Goal: Task Accomplishment & Management: Use online tool/utility

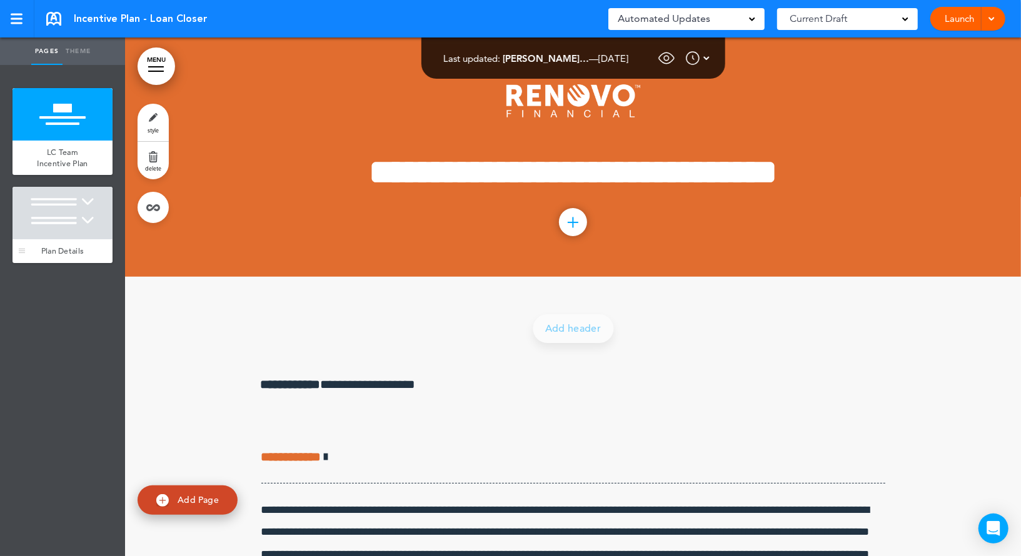
click at [88, 207] on div at bounding box center [63, 213] width 100 height 53
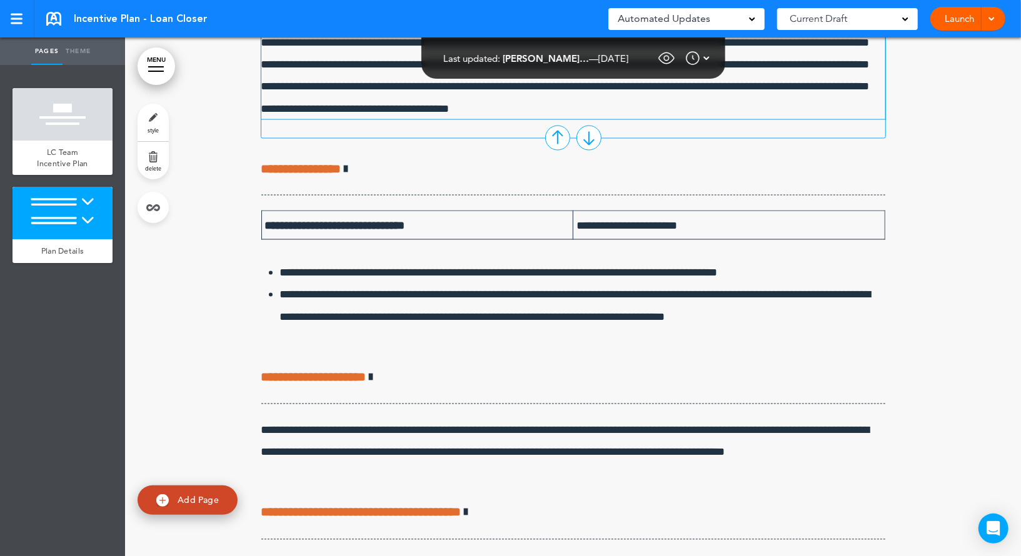
scroll to position [1363, 0]
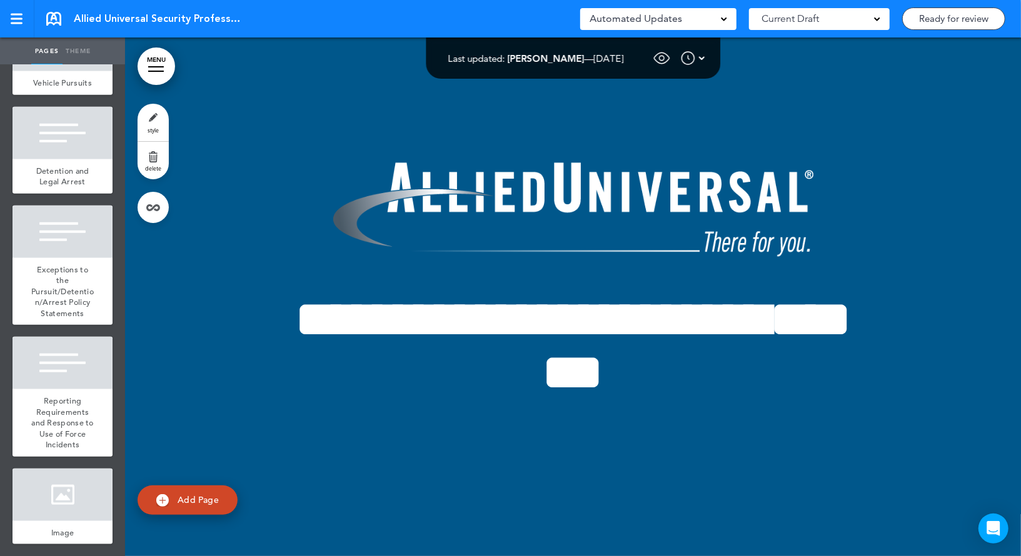
scroll to position [18370, 0]
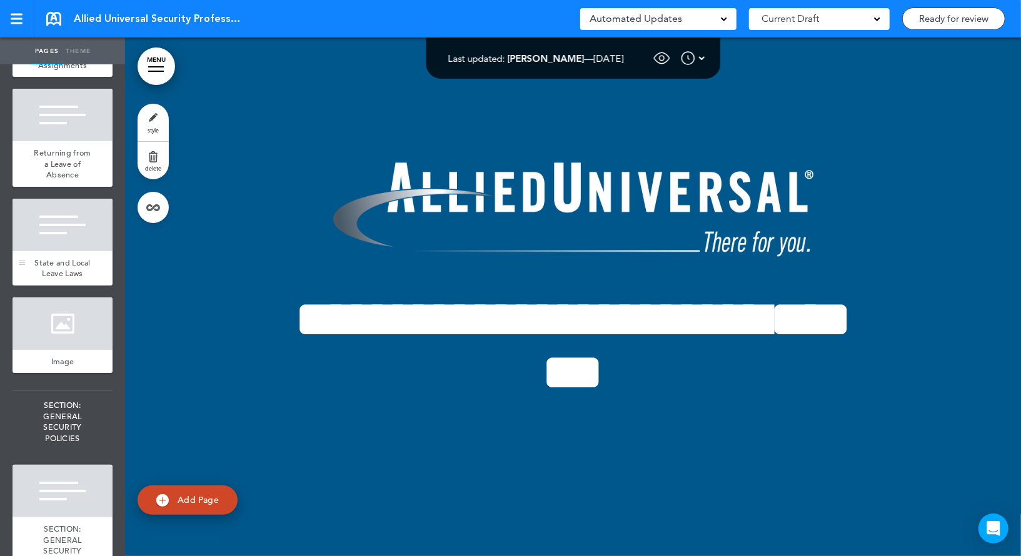
click at [79, 251] on div at bounding box center [63, 225] width 100 height 53
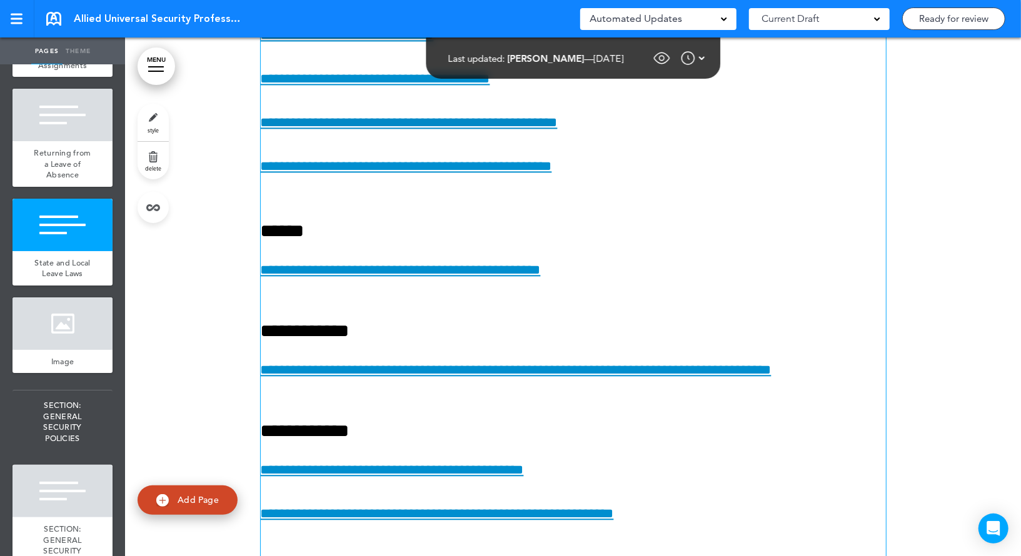
scroll to position [121229, 0]
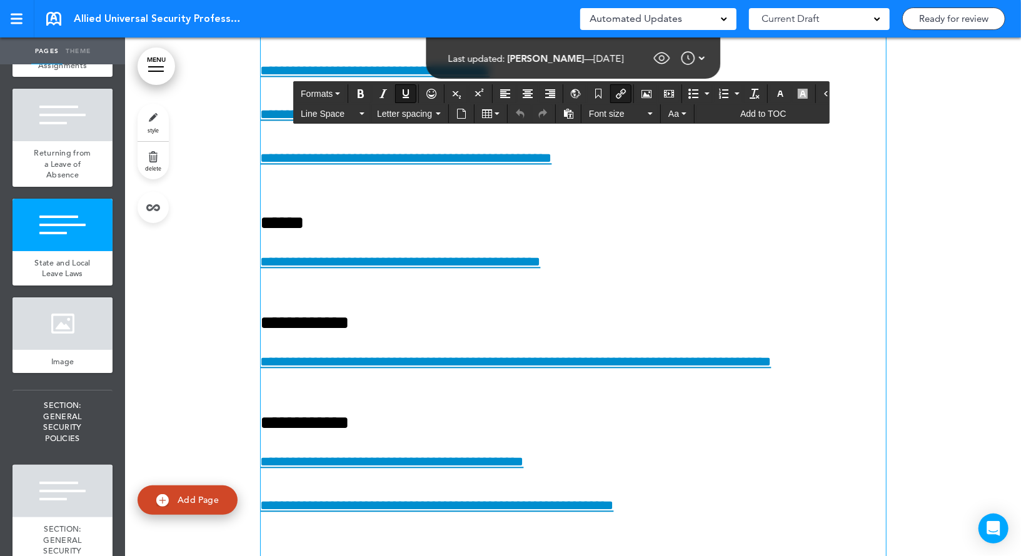
drag, startPoint x: 498, startPoint y: 466, endPoint x: 245, endPoint y: 463, distance: 253.2
click at [616, 93] on icon "Insert/edit airmason link" at bounding box center [621, 94] width 10 height 10
type input "**********"
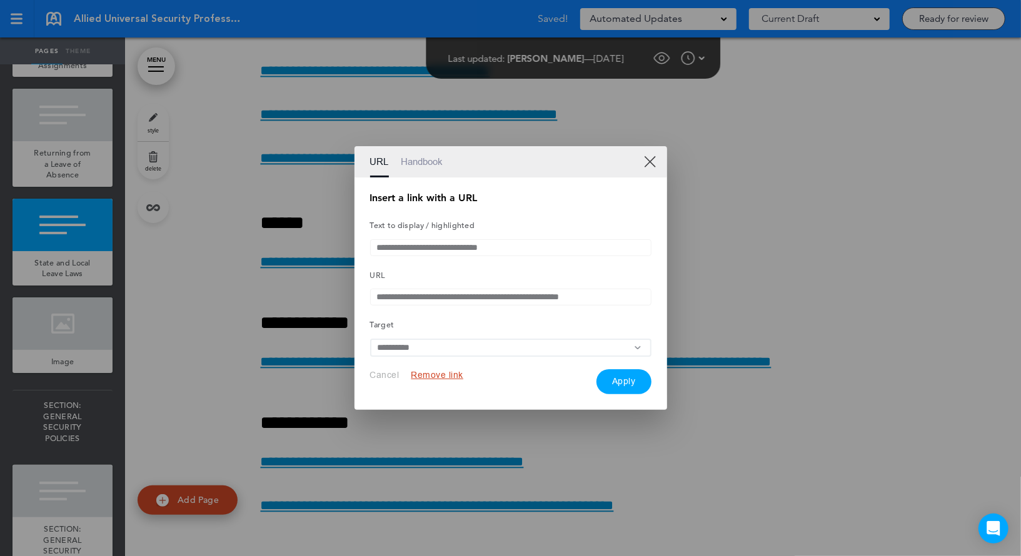
drag, startPoint x: 482, startPoint y: 302, endPoint x: 661, endPoint y: 301, distance: 178.8
click at [661, 301] on div "**********" at bounding box center [510, 294] width 313 height 233
click at [436, 159] on link "Handbook" at bounding box center [422, 161] width 42 height 31
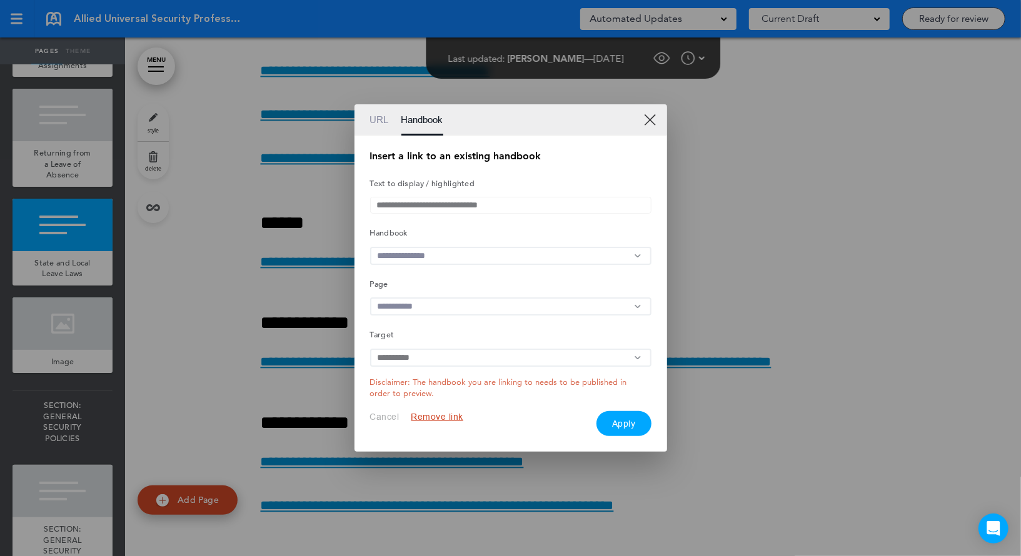
click at [446, 418] on button "Remove link" at bounding box center [437, 417] width 53 height 12
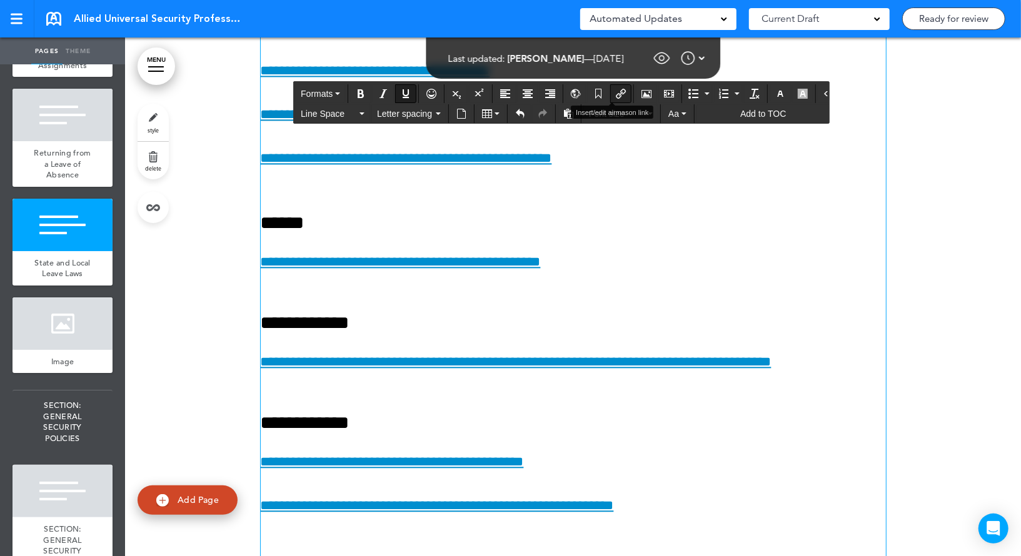
click at [616, 91] on icon "Insert/edit airmason link" at bounding box center [621, 94] width 10 height 10
type input "**********"
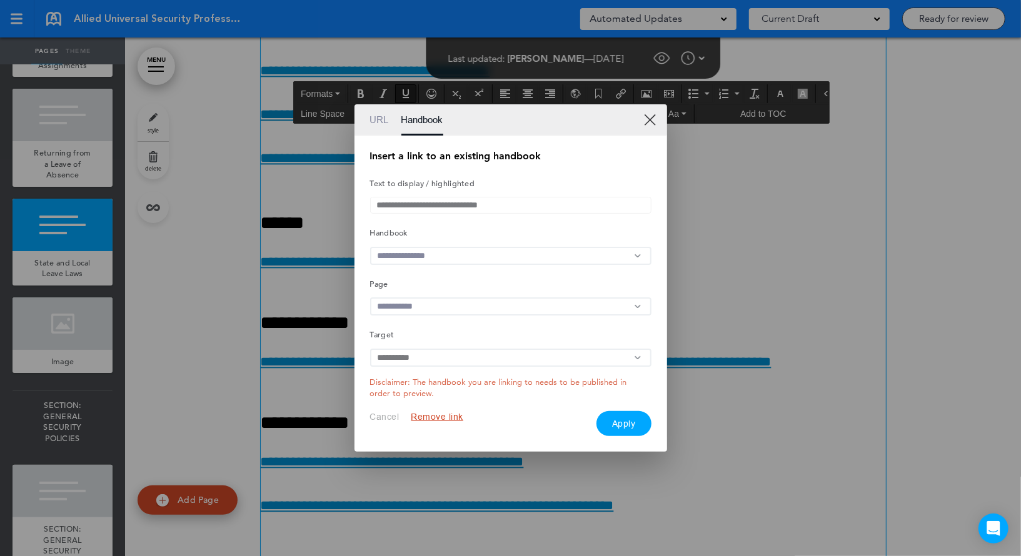
click at [448, 249] on input "text" at bounding box center [510, 256] width 281 height 18
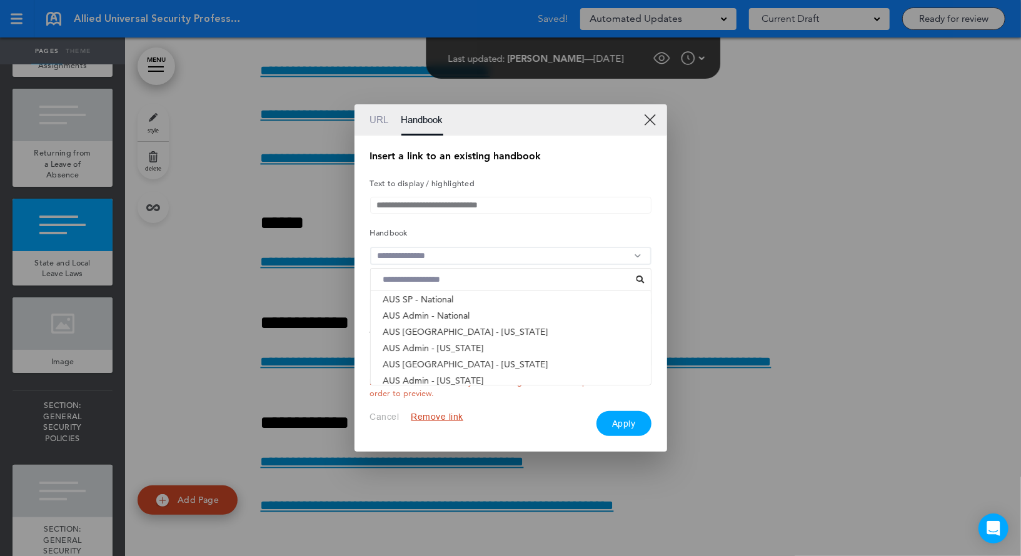
click at [434, 276] on input at bounding box center [506, 280] width 259 height 16
type input "*****"
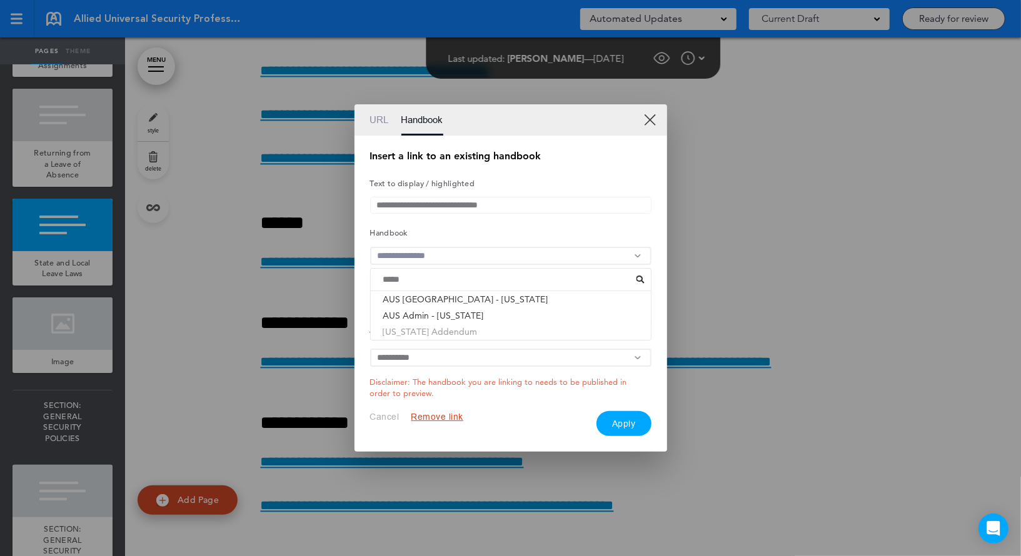
click at [423, 338] on li "[US_STATE] Addendum" at bounding box center [511, 332] width 280 height 16
click at [434, 313] on input "text" at bounding box center [510, 307] width 281 height 18
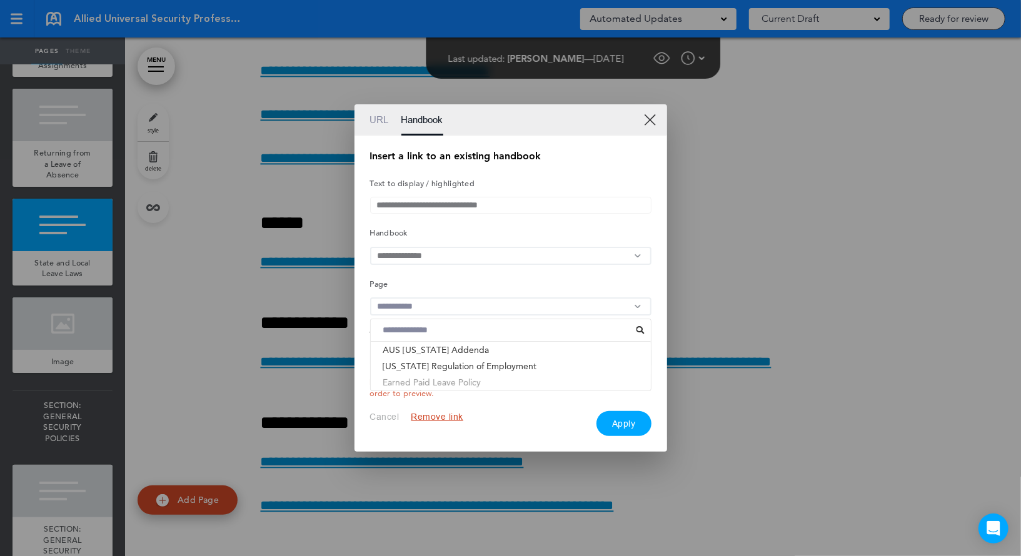
click at [432, 386] on li "Earned Paid Leave Policy" at bounding box center [511, 382] width 280 height 16
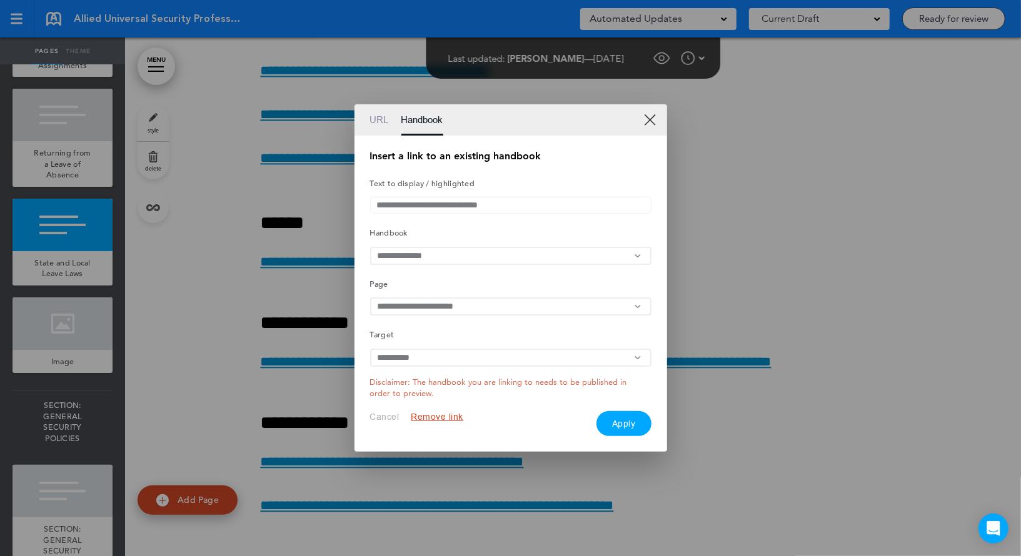
click at [633, 426] on button "Apply" at bounding box center [623, 423] width 55 height 25
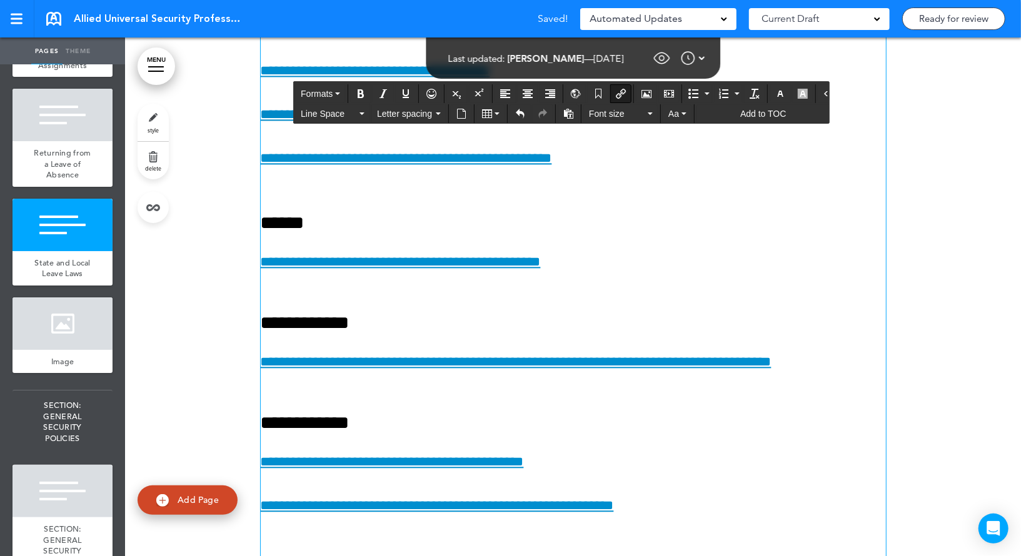
drag, startPoint x: 481, startPoint y: 468, endPoint x: 273, endPoint y: 468, distance: 208.8
drag, startPoint x: 413, startPoint y: 467, endPoint x: 518, endPoint y: 9, distance: 469.4
click at [0, 0] on body "Checking url availability This handbook [GEOGRAPHIC_DATA] Settings Signatures C…" at bounding box center [510, 278] width 1021 height 556
click at [17, 15] on div at bounding box center [16, 19] width 11 height 11
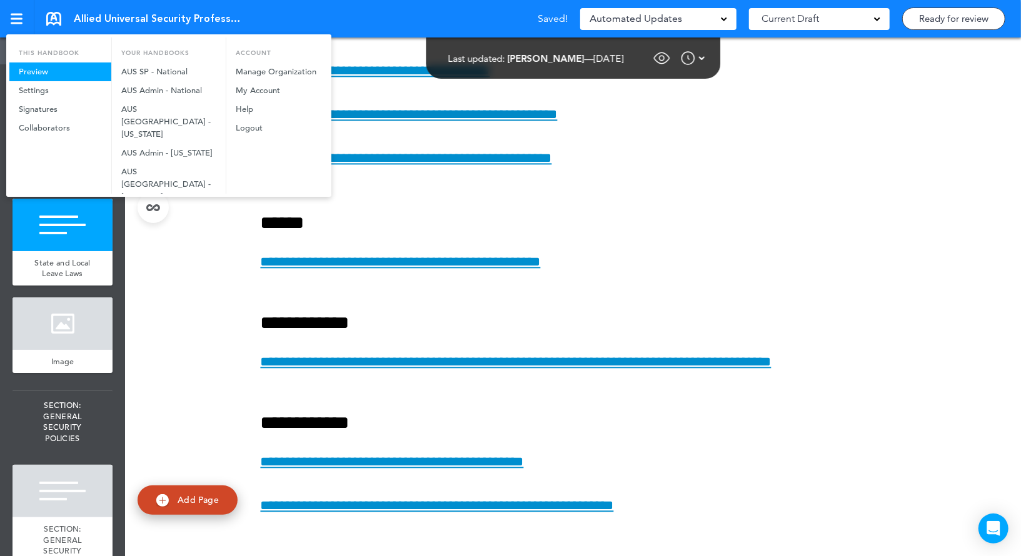
click at [62, 73] on link "Preview" at bounding box center [60, 72] width 102 height 19
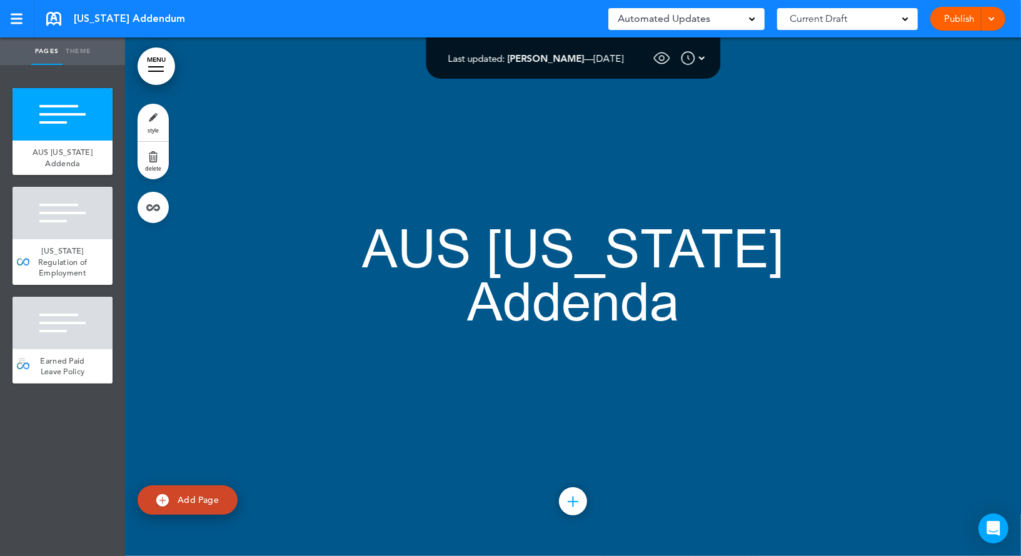
click at [77, 336] on div at bounding box center [63, 323] width 100 height 53
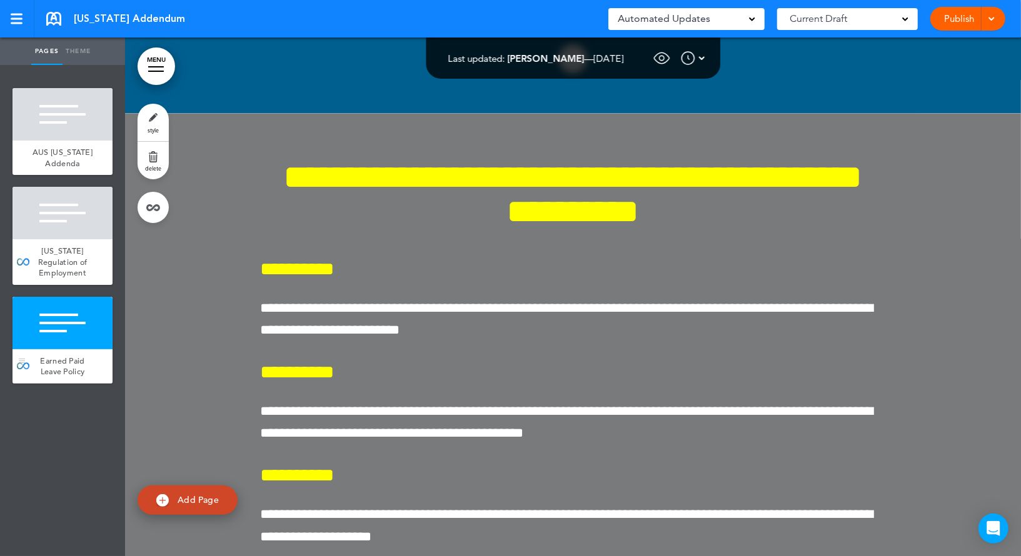
scroll to position [1462, 0]
